Goal: Task Accomplishment & Management: Complete application form

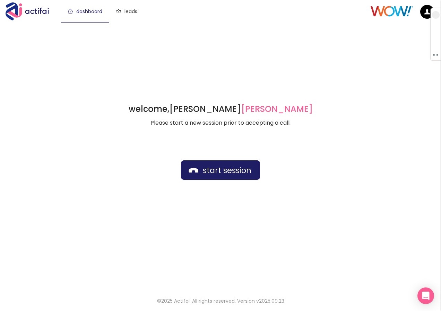
click at [283, 29] on div "welcome, [PERSON_NAME] german Please start a new session prior to accepting a c…" at bounding box center [220, 155] width 441 height 267
click at [207, 166] on button "start session" at bounding box center [220, 169] width 79 height 19
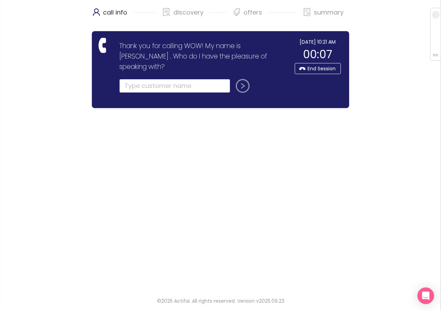
click at [140, 79] on input "text" at bounding box center [174, 86] width 111 height 14
click at [143, 79] on input "text" at bounding box center [174, 86] width 111 height 14
type input "[PERSON_NAME]"
click at [244, 79] on button "submit" at bounding box center [241, 86] width 17 height 14
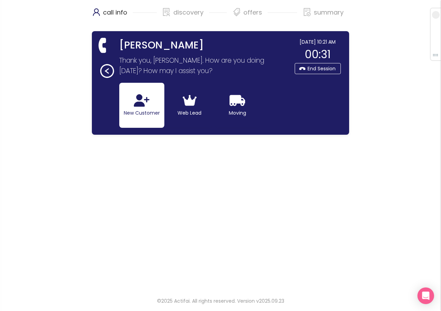
click at [155, 115] on button "New Customer" at bounding box center [141, 105] width 45 height 45
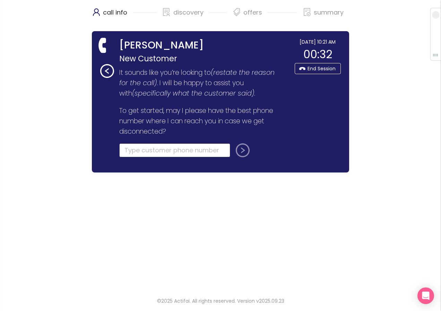
click at [134, 153] on input "tel" at bounding box center [174, 150] width 111 height 14
type input "[PHONE_NUMBER]"
click at [242, 153] on button "submit" at bounding box center [241, 150] width 17 height 14
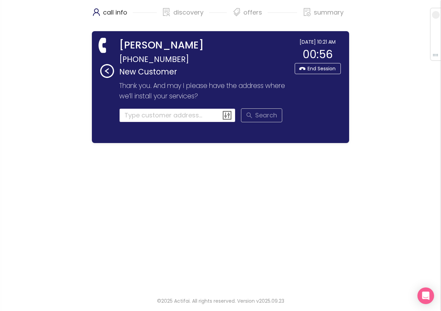
click at [124, 117] on input at bounding box center [177, 115] width 116 height 14
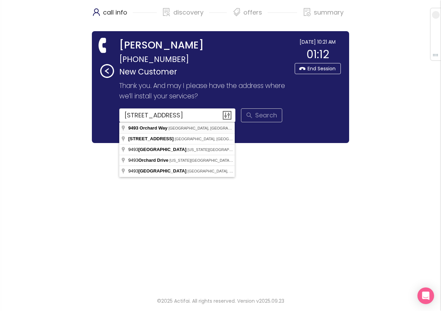
type input "[STREET_ADDRESS]"
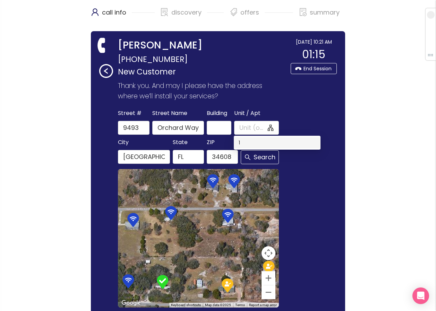
click at [241, 140] on div "1" at bounding box center [276, 143] width 77 height 8
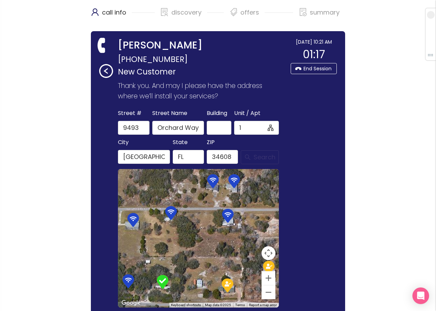
click at [251, 158] on button "Search" at bounding box center [260, 157] width 38 height 14
type input "1"
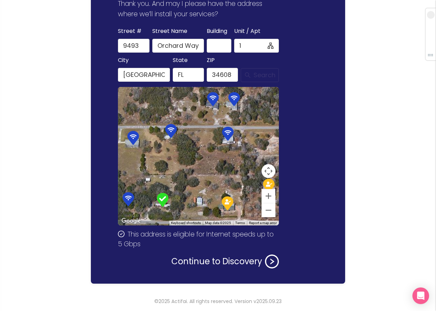
scroll to position [82, 0]
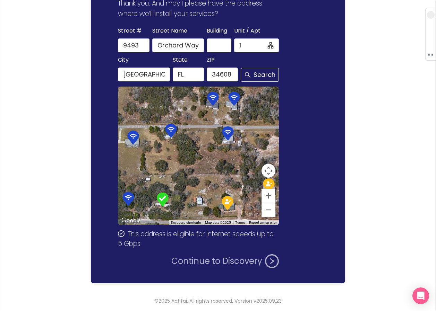
click at [203, 263] on button "Continue to Discovery" at bounding box center [224, 261] width 107 height 14
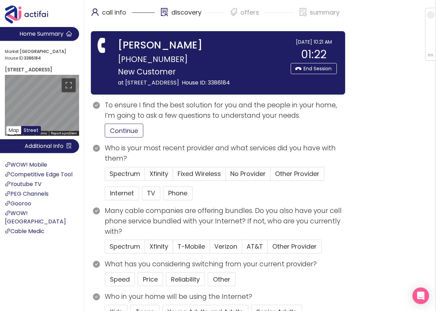
click at [130, 138] on button "Continue" at bounding box center [124, 131] width 38 height 14
click at [241, 178] on span "No Provider" at bounding box center [247, 173] width 35 height 9
click at [226, 176] on input "No Provider" at bounding box center [226, 176] width 0 height 0
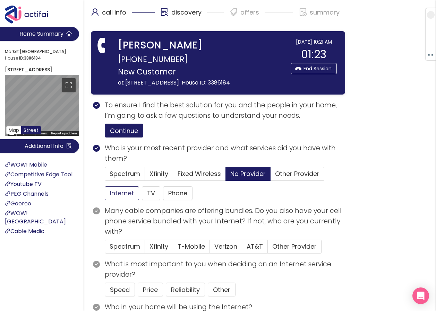
click at [117, 200] on button "Internet" at bounding box center [122, 193] width 34 height 14
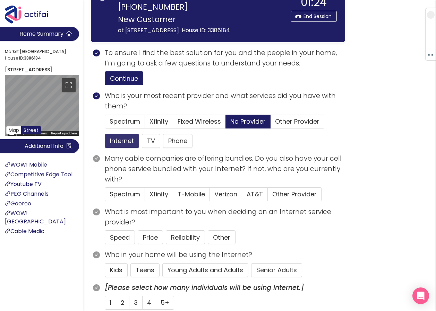
scroll to position [69, 0]
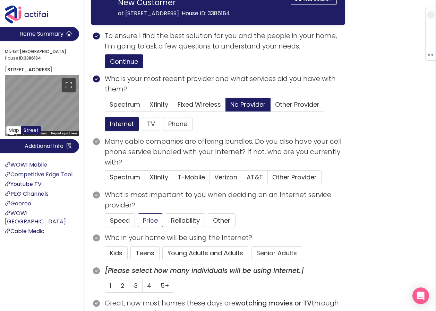
click at [147, 227] on button "Price" at bounding box center [150, 221] width 25 height 14
click at [193, 260] on button "Young Adults and Adults" at bounding box center [205, 253] width 86 height 14
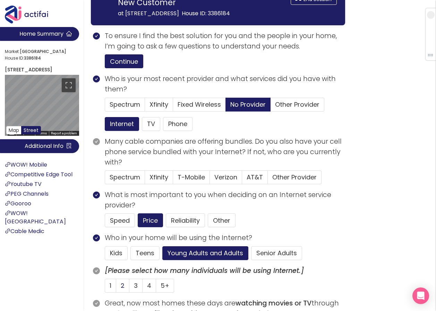
click at [121, 290] on span "2" at bounding box center [123, 285] width 4 height 9
click at [116, 288] on input "2" at bounding box center [116, 288] width 0 height 0
click at [227, 182] on span "Verizon" at bounding box center [225, 177] width 23 height 9
click at [210, 180] on input "Verizon" at bounding box center [210, 180] width 0 height 0
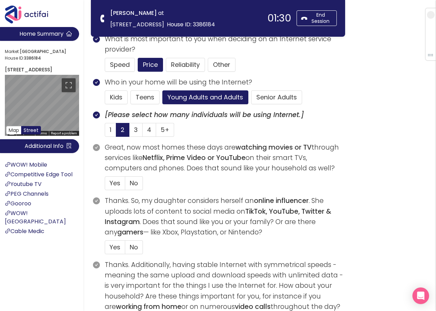
scroll to position [173, 0]
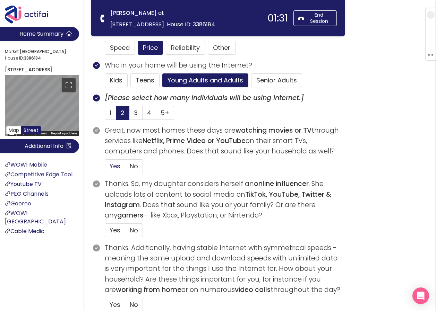
click at [112, 167] on span "Yes" at bounding box center [115, 166] width 11 height 9
click at [105, 168] on input "Yes" at bounding box center [105, 168] width 0 height 0
click at [113, 228] on span "Yes" at bounding box center [115, 230] width 11 height 9
click at [105, 233] on input "Yes" at bounding box center [105, 233] width 0 height 0
drag, startPoint x: 132, startPoint y: 307, endPoint x: 136, endPoint y: 302, distance: 6.4
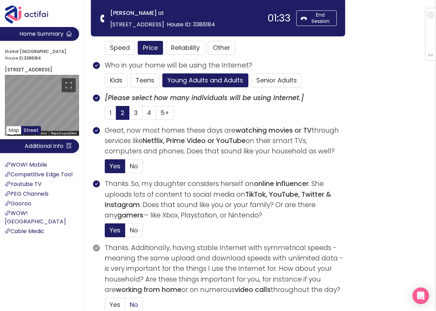
click at [133, 307] on span "No" at bounding box center [134, 305] width 8 height 9
click at [125, 307] on input "No" at bounding box center [125, 307] width 0 height 0
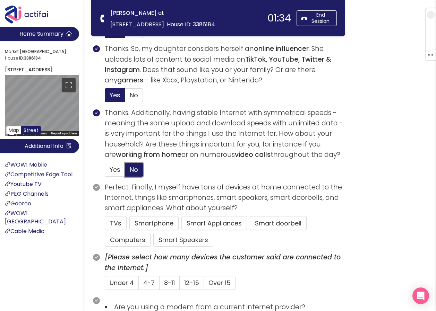
scroll to position [312, 0]
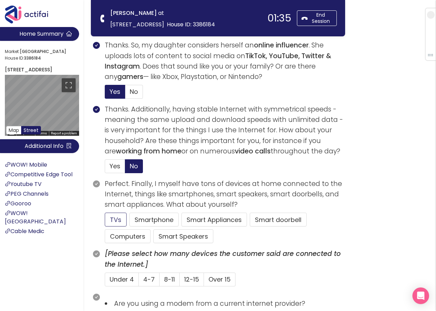
click at [111, 220] on button "TVs" at bounding box center [116, 220] width 22 height 14
click at [135, 237] on button "Computers" at bounding box center [128, 236] width 46 height 14
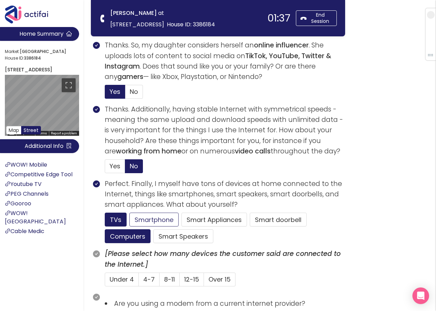
click at [153, 215] on button "Smartphone" at bounding box center [153, 220] width 49 height 14
click at [147, 278] on span "4-7" at bounding box center [148, 279] width 11 height 9
click at [139, 282] on input "4-7" at bounding box center [139, 282] width 0 height 0
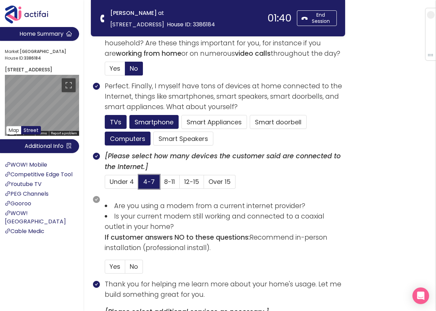
scroll to position [416, 0]
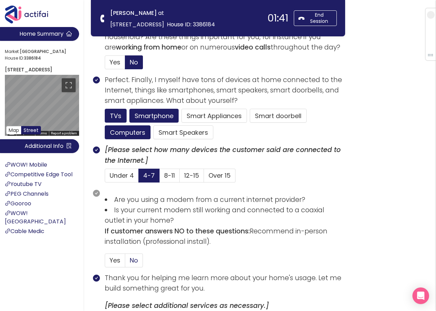
click at [131, 261] on span "No" at bounding box center [134, 260] width 8 height 9
click at [125, 263] on input "No" at bounding box center [125, 263] width 0 height 0
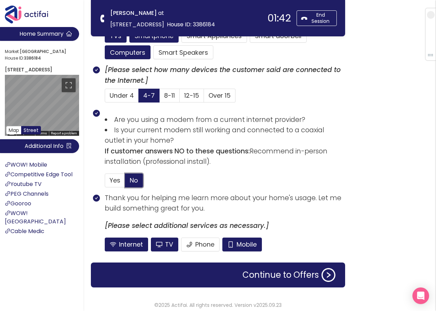
scroll to position [500, 0]
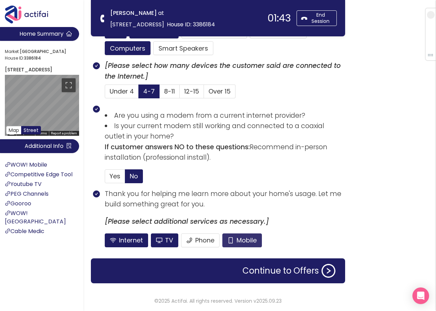
click at [236, 240] on button "Mobile" at bounding box center [242, 241] width 40 height 14
click at [166, 238] on button "TV" at bounding box center [164, 241] width 27 height 14
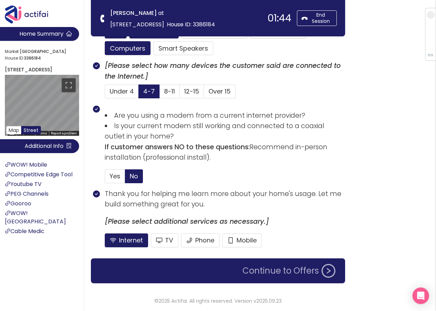
click at [279, 272] on button "Continue to Offers" at bounding box center [288, 271] width 101 height 14
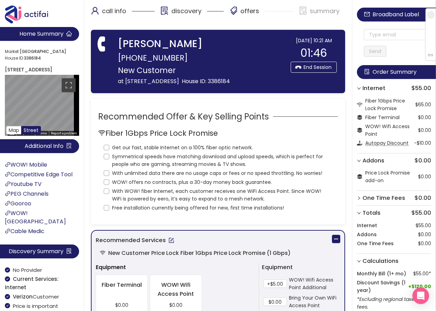
scroll to position [0, 0]
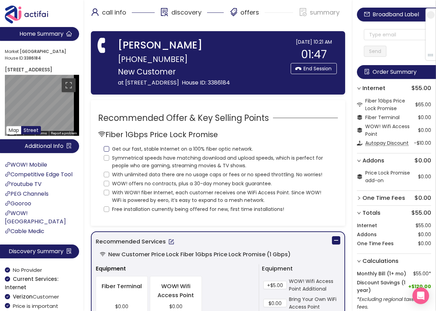
click at [107, 152] on input "Get our fast, stable Internet on a 100% fiber optic network." at bounding box center [107, 149] width 6 height 6
checkbox input "true"
click at [107, 161] on input "Symmetrical speeds have matching download and upload speeds, which is perfect f…" at bounding box center [107, 158] width 6 height 6
checkbox input "true"
click at [107, 179] on label "With unlimited data there are no usage caps or fees or no speed throttling. No …" at bounding box center [214, 173] width 221 height 9
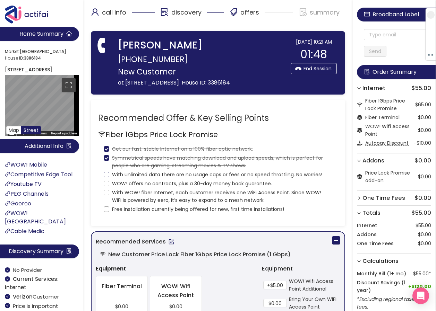
click at [107, 177] on input "With unlimited data there are no usage caps or fees or no speed throttling. No …" at bounding box center [107, 175] width 6 height 6
checkbox input "true"
click at [108, 186] on input "WOW! offers no contracts, plus a 30-day money back guarantee." at bounding box center [107, 184] width 6 height 6
checkbox input "true"
click at [106, 195] on input "With WOW! fiber Internet, each customer receives one WiFi Access Point. Since W…" at bounding box center [107, 193] width 6 height 6
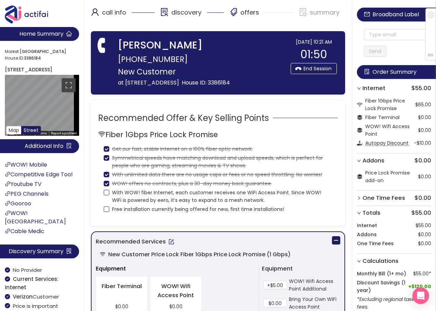
checkbox input "true"
click at [106, 213] on label "Free installation currently being offered for new, first time installations!" at bounding box center [195, 208] width 183 height 9
click at [106, 212] on input "Free installation currently being offered for new, first time installations!" at bounding box center [107, 210] width 6 height 6
checkbox input "true"
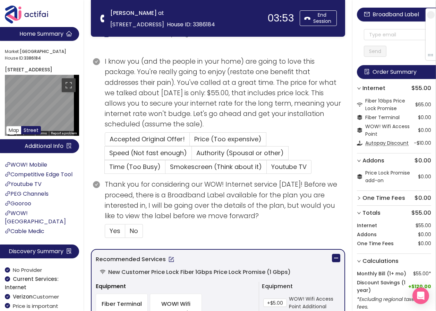
scroll to position [104, 0]
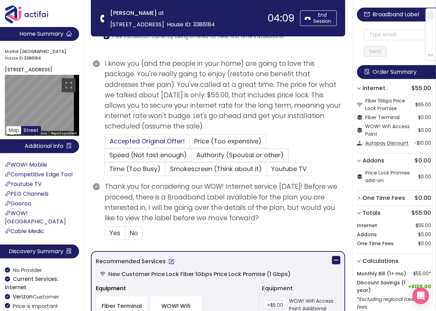
drag, startPoint x: 117, startPoint y: 139, endPoint x: 121, endPoint y: 142, distance: 4.7
click at [117, 139] on span "Accepted Original Offer!" at bounding box center [147, 141] width 75 height 9
click at [105, 143] on input "Accepted Original Offer!" at bounding box center [105, 143] width 0 height 0
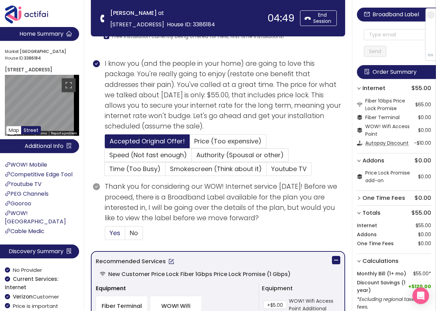
drag, startPoint x: 113, startPoint y: 234, endPoint x: 123, endPoint y: 234, distance: 10.4
click at [113, 234] on span "Yes" at bounding box center [115, 233] width 11 height 9
click at [105, 235] on input "Yes" at bounding box center [105, 235] width 0 height 0
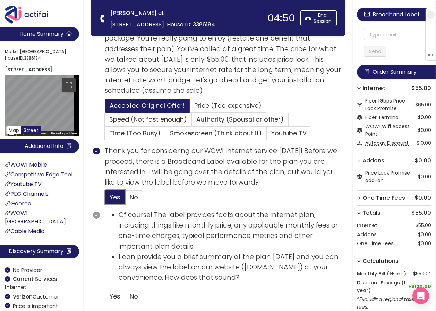
scroll to position [173, 0]
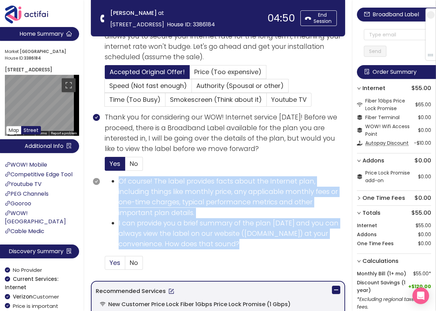
click at [105, 264] on div "Of course! The label provides facts about the Internet plan, including things l…" at bounding box center [218, 225] width 254 height 99
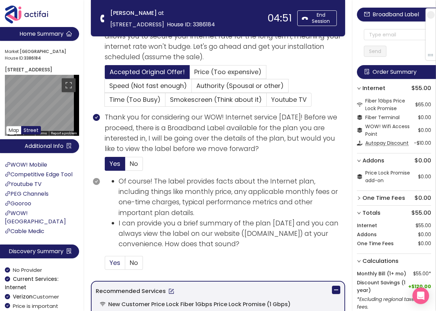
drag, startPoint x: 105, startPoint y: 264, endPoint x: 120, endPoint y: 263, distance: 14.9
click at [122, 263] on label "Yes" at bounding box center [115, 263] width 20 height 14
click at [105, 265] on input "Yes" at bounding box center [105, 265] width 0 height 0
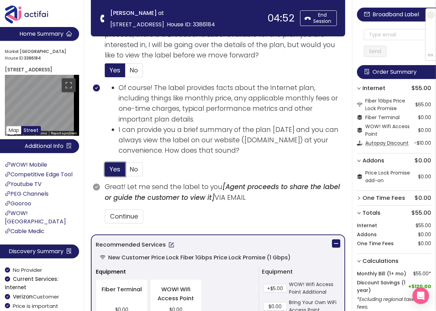
scroll to position [277, 0]
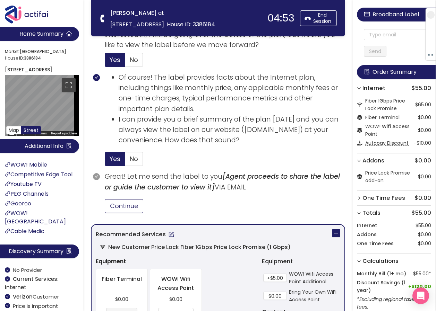
click at [120, 209] on button "Continue" at bounding box center [124, 206] width 38 height 14
click at [388, 33] on input "text" at bounding box center [397, 34] width 67 height 11
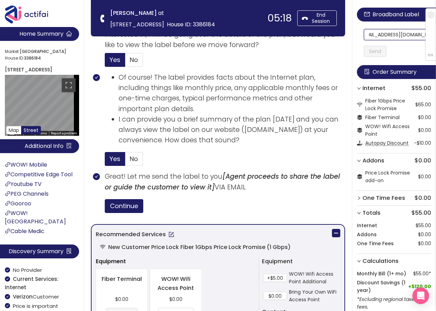
scroll to position [0, 0]
drag, startPoint x: 383, startPoint y: 35, endPoint x: 355, endPoint y: 35, distance: 28.1
click at [355, 35] on aside "Broadband Label [EMAIL_ADDRESS][DOMAIN_NAME] Send Order Summary Internet $55.00…" at bounding box center [393, 155] width 83 height 311
click at [377, 36] on input "[EMAIL_ADDRESS][DOMAIN_NAME]" at bounding box center [397, 34] width 67 height 11
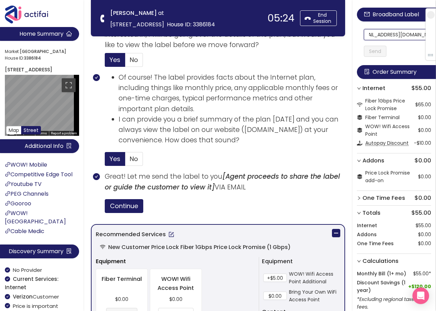
drag, startPoint x: 372, startPoint y: 36, endPoint x: 425, endPoint y: 35, distance: 52.3
click at [171, 26] on section "Home Summary Market: [GEOGRAPHIC_DATA] ID: 3386184 [STREET_ADDRESS] Map Street …" at bounding box center [218, 179] width 436 height 912
type input "[EMAIL_ADDRESS][DOMAIN_NAME]"
click at [382, 52] on button "Send" at bounding box center [375, 51] width 23 height 11
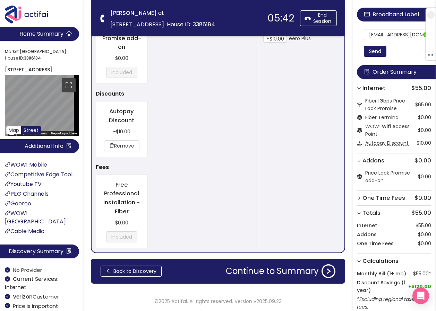
scroll to position [601, 0]
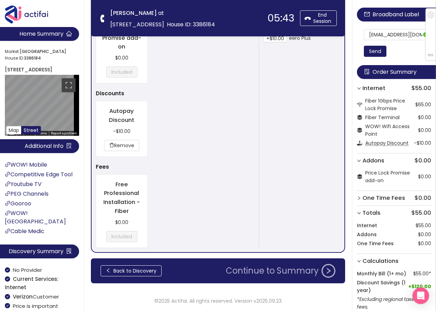
click at [267, 270] on button "Continue to Summary" at bounding box center [280, 271] width 118 height 14
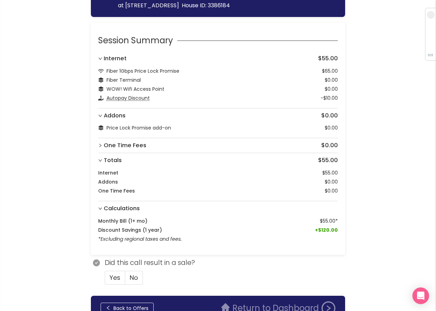
scroll to position [46, 0]
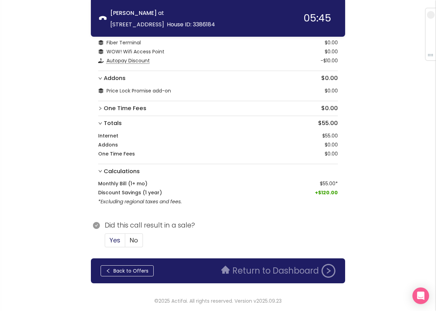
click at [111, 241] on span "Yes" at bounding box center [115, 240] width 11 height 9
click at [105, 243] on input "Yes" at bounding box center [105, 243] width 0 height 0
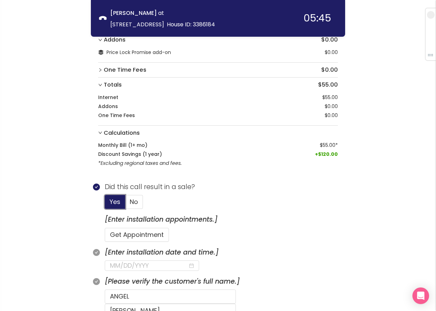
scroll to position [150, 0]
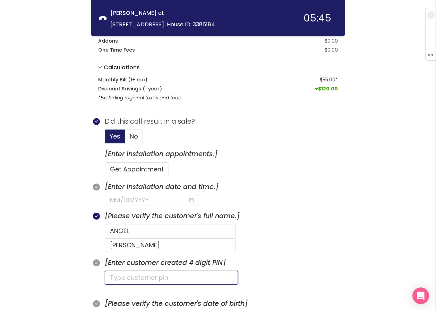
click at [138, 271] on input "text" at bounding box center [171, 278] width 133 height 14
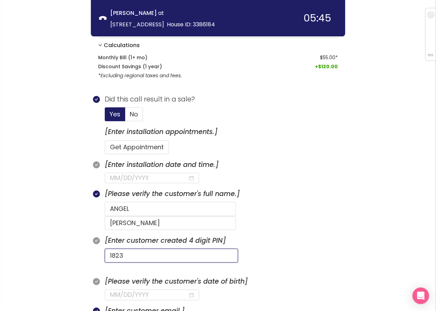
scroll to position [184, 0]
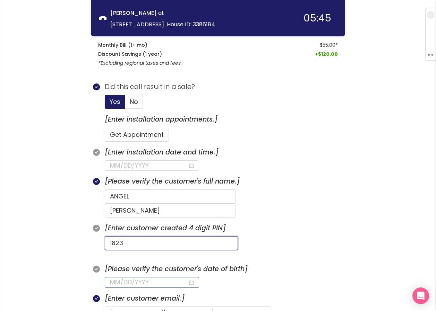
type input "1823"
drag, startPoint x: 111, startPoint y: 267, endPoint x: 117, endPoint y: 263, distance: 8.1
click at [111, 278] on input at bounding box center [149, 283] width 78 height 10
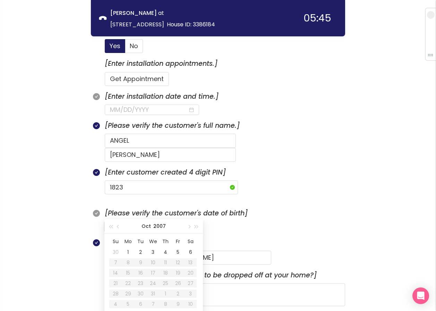
scroll to position [254, 0]
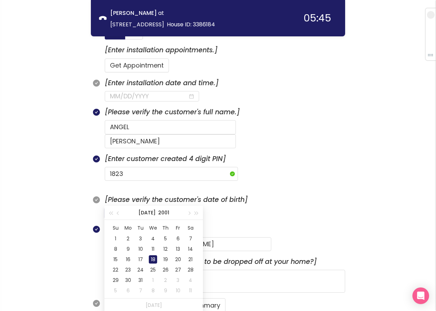
click at [153, 256] on div "18" at bounding box center [153, 259] width 8 height 8
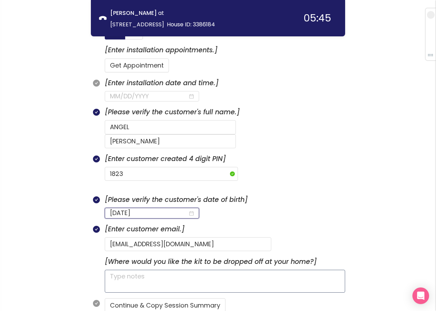
type input "[DATE]"
click at [155, 270] on textarea at bounding box center [225, 281] width 240 height 23
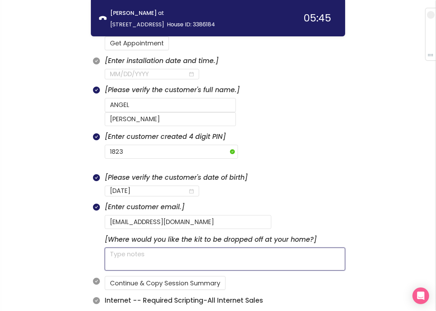
scroll to position [288, 0]
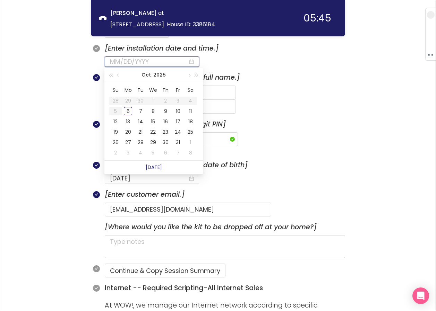
click at [150, 57] on input at bounding box center [149, 62] width 78 height 10
type input "[DATE]"
click at [138, 112] on div "7" at bounding box center [140, 111] width 8 height 8
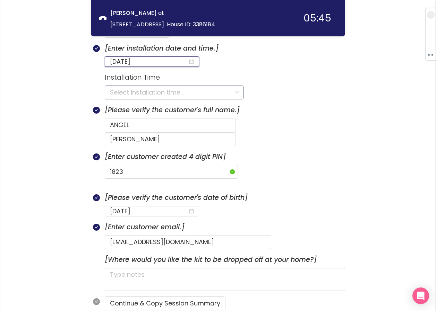
click at [127, 95] on input "search" at bounding box center [171, 92] width 123 height 13
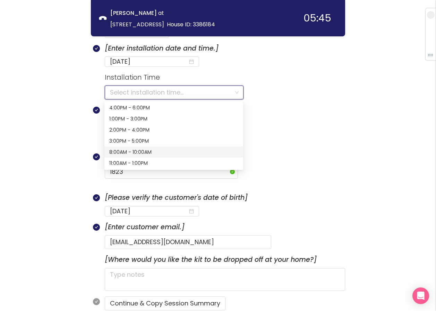
click at [123, 150] on div "8:00AM - 10:00AM" at bounding box center [173, 152] width 129 height 8
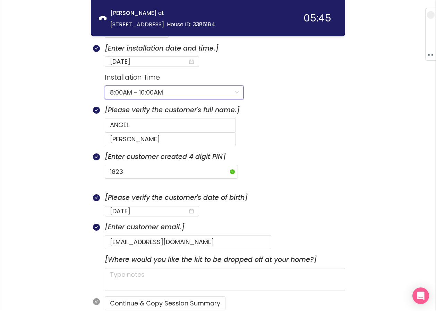
click at [299, 171] on section "[Enter customer created 4 digit PIN] 1823" at bounding box center [225, 172] width 240 height 41
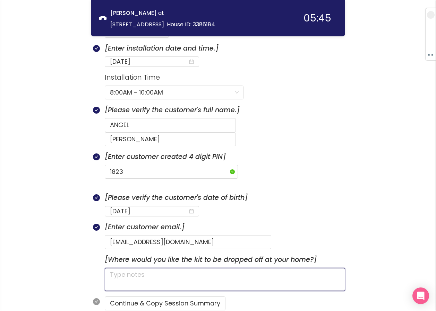
click at [180, 268] on textarea at bounding box center [225, 279] width 240 height 23
type textarea "S"
type textarea "ST"
type textarea "STR"
type textarea "STRA"
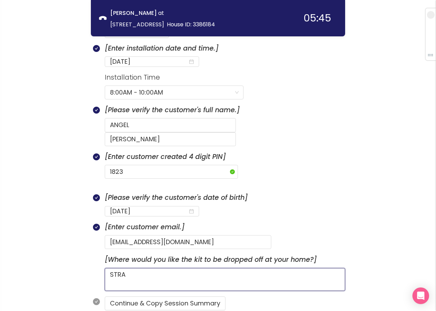
type textarea "STRAI"
type textarea "STRAIG"
type textarea "STRAIGH"
type textarea "STRAIGHT"
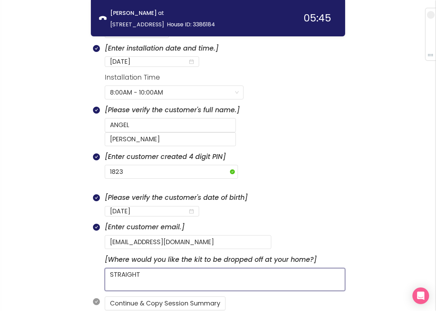
type textarea "STRAIGHT O"
type textarea "STRAIGHT ON"
type textarea "STRAIGHT ON D"
type textarea "STRAIGHT ON DR"
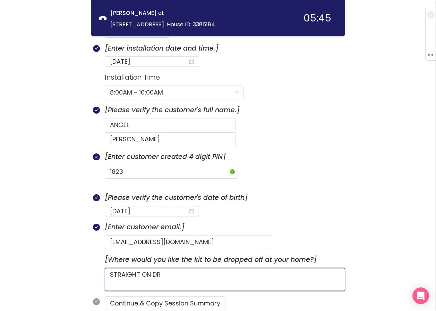
type textarea "STRAIGHT ON DRI"
type textarea "STRAIGHT ON DRIV"
type textarea "STRAIGHT ON DRIVE"
type textarea "STRAIGHT ON DRIVEW"
type textarea "STRAIGHT ON DRIVEWA"
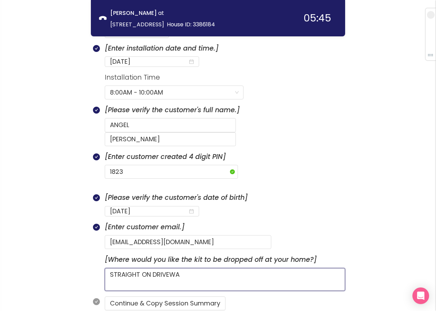
type textarea "STRAIGHT ON DRIVEWAY"
type textarea "STRAIGHT ON DRIVEWAY,"
type textarea "STRAIGHT ON DRIVEWAY, N"
type textarea "STRAIGHT ON DRIVEWAY, NO"
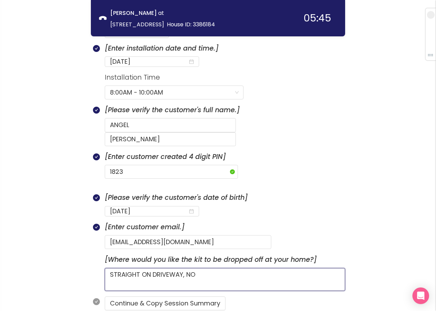
type textarea "STRAIGHT ON DRIVEWAY, NOT"
type textarea "STRAIGHT ON DRIVEWAY, NOT 1"
type textarea "STRAIGHT ON DRIVEWAY, NOT 1S"
type textarea "STRAIGHT ON DRIVEWAY, NOT 1ST"
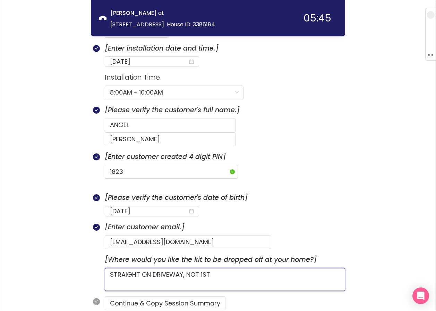
type textarea "STRAIGHT ON DRIVEWAY, NOT 1ST"
type textarea "STRAIGHT ON DRIVEWAY, NOT 1ST H"
type textarea "STRAIGHT ON DRIVEWAY, NOT 1ST HO"
type textarea "STRAIGHT ON DRIVEWAY, NOT 1ST HOU"
type textarea "STRAIGHT ON DRIVEWAY, NOT 1ST HOUS"
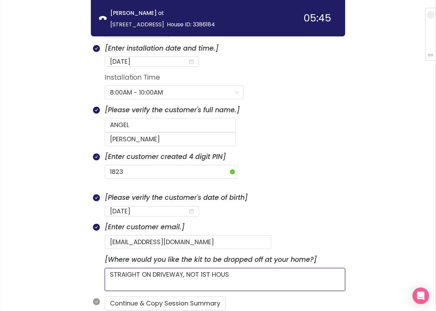
type textarea "STRAIGHT ON DRIVEWAY, NOT 1ST HOUSE"
type textarea "STRAIGHT ON DRIVEWAY, NOT 1ST HOUSE B"
type textarea "STRAIGHT ON DRIVEWAY, NOT 1ST HOUSE BU"
type textarea "STRAIGHT ON DRIVEWAY, NOT 1ST HOUSE BUT"
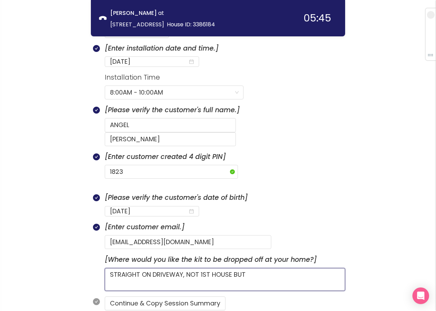
type textarea "STRAIGHT ON DRIVEWAY, NOT 1ST HOUSE BUT"
type textarea "STRAIGHT ON DRIVEWAY, NOT 1ST HOUSE BUT I"
type textarea "STRAIGHT ON DRIVEWAY, NOT 1ST HOUSE BUT IS"
type textarea "STRAIGHT ON DRIVEWAY, NOT 1ST HOUSE BUT IS 2"
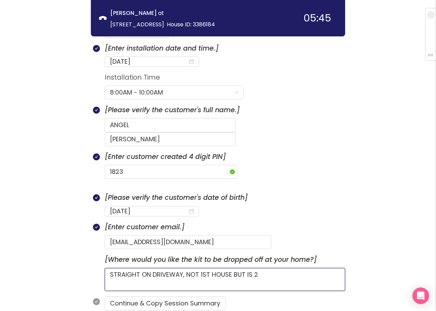
type textarea "STRAIGHT ON DRIVEWAY, NOT 1ST HOUSE BUT IS 2N"
type textarea "STRAIGHT ON DRIVEWAY, NOT 1ST HOUSE BUT IS 2ND"
type textarea "STRAIGHT ON DRIVEWAY, NOT 1ST HOUSE BUT IS 2ND H"
type textarea "STRAIGHT ON DRIVEWAY, NOT 1ST HOUSE BUT IS 2ND HO"
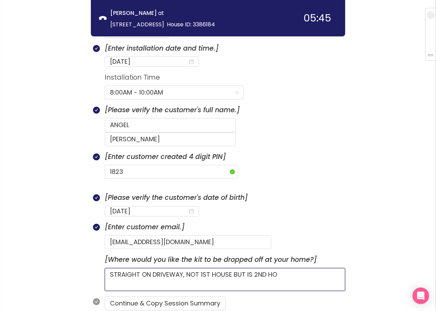
type textarea "STRAIGHT ON DRIVEWAY, NOT 1ST HOUSE BUT IS 2ND HOU"
type textarea "STRAIGHT ON DRIVEWAY, NOT 1ST HOUSE BUT IS 2ND HOUS"
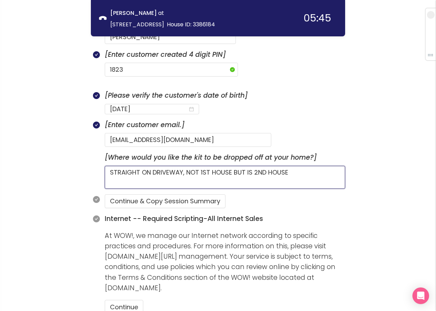
scroll to position [392, 0]
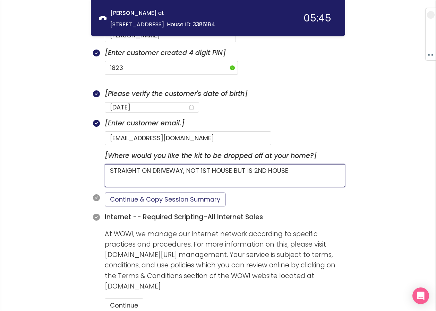
type textarea "STRAIGHT ON DRIVEWAY, NOT 1ST HOUSE BUT IS 2ND HOUSE"
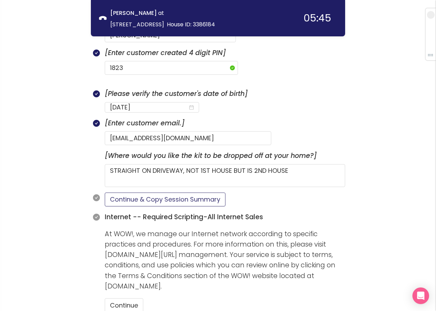
click at [192, 193] on button "Continue & Copy Session Summary" at bounding box center [165, 200] width 121 height 14
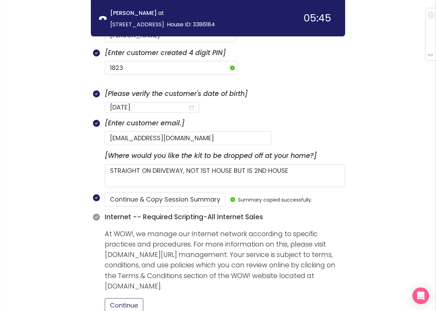
click at [125, 298] on button "Continue" at bounding box center [124, 305] width 38 height 14
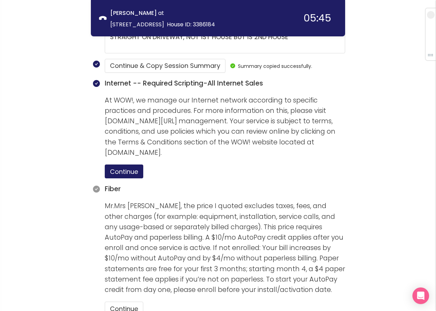
scroll to position [600, 0]
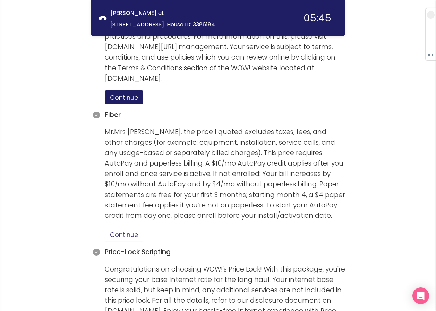
click at [122, 228] on button "Continue" at bounding box center [124, 235] width 38 height 14
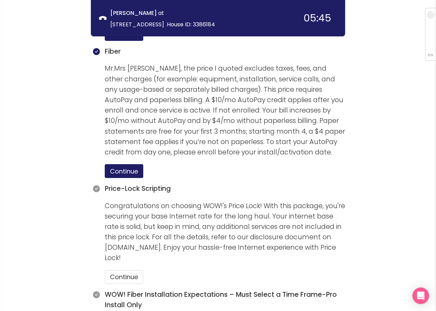
scroll to position [670, 0]
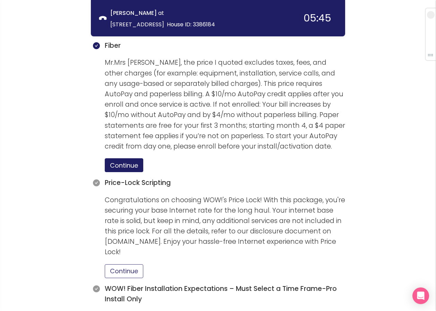
click at [130, 264] on button "Continue" at bounding box center [124, 271] width 38 height 14
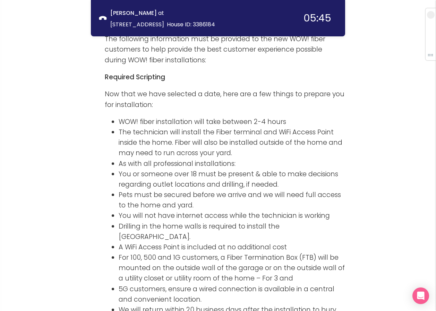
scroll to position [982, 0]
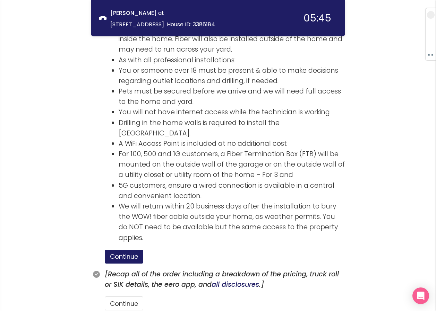
scroll to position [1051, 0]
click at [133, 296] on button "Continue" at bounding box center [124, 303] width 38 height 14
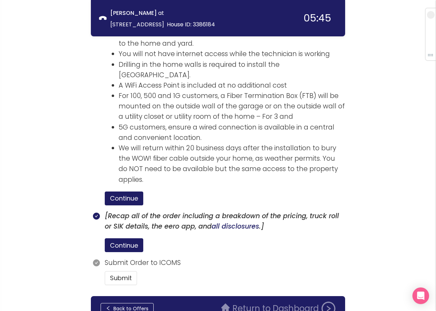
scroll to position [1122, 0]
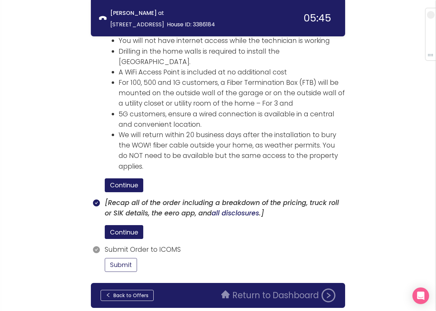
click at [125, 258] on button "Submit" at bounding box center [121, 265] width 32 height 14
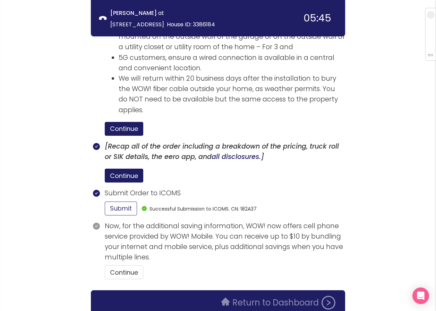
scroll to position [1186, 0]
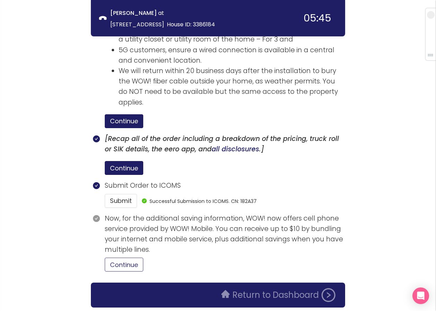
click at [119, 258] on button "Continue" at bounding box center [124, 265] width 38 height 14
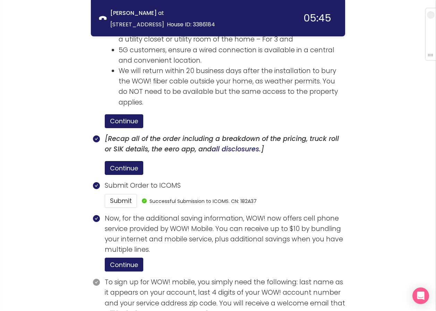
scroll to position [1250, 0]
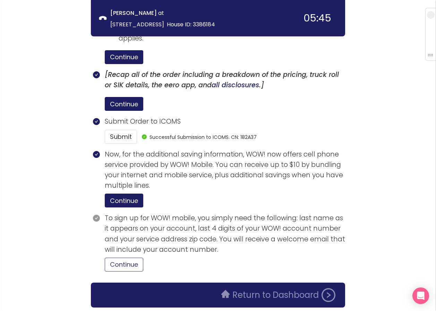
click at [128, 258] on button "Continue" at bounding box center [124, 265] width 38 height 14
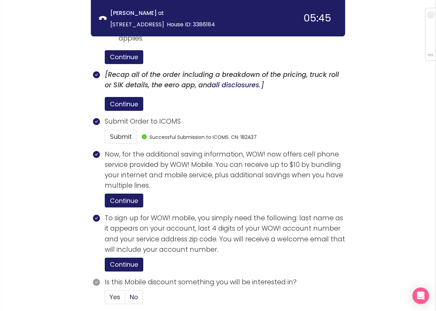
click at [134, 293] on span "No" at bounding box center [134, 297] width 8 height 9
click at [125, 299] on input "No" at bounding box center [125, 299] width 0 height 0
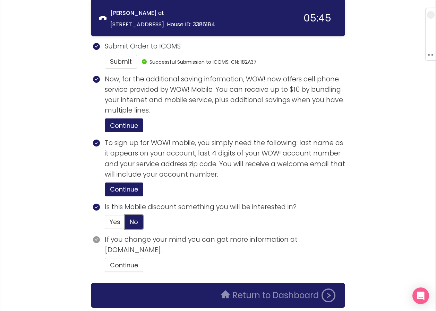
scroll to position [1326, 0]
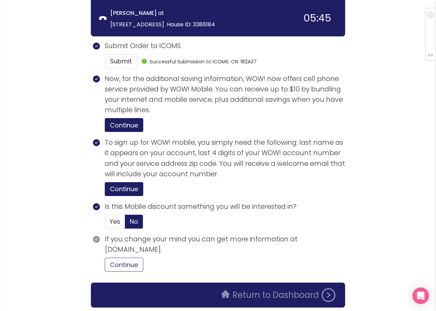
click at [123, 258] on button "Continue" at bounding box center [124, 265] width 38 height 14
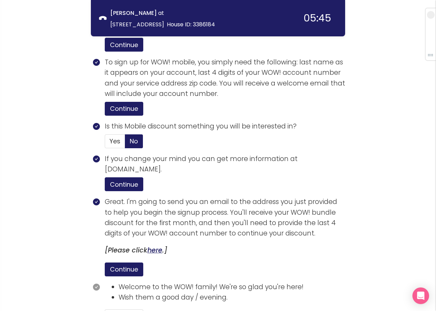
scroll to position [1458, 0]
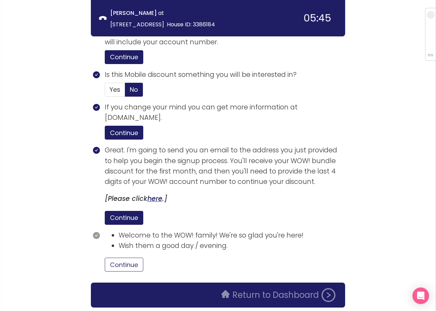
click at [134, 258] on button "Continue" at bounding box center [124, 265] width 38 height 14
click at [237, 288] on button "Return to Dashboard" at bounding box center [278, 295] width 122 height 14
